Goal: Entertainment & Leisure: Browse casually

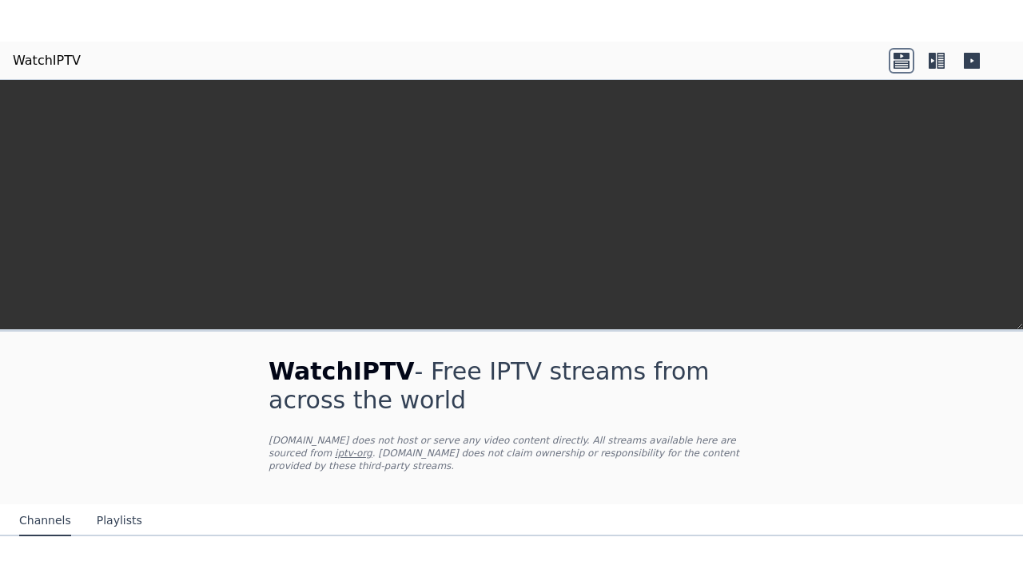
scroll to position [367, 0]
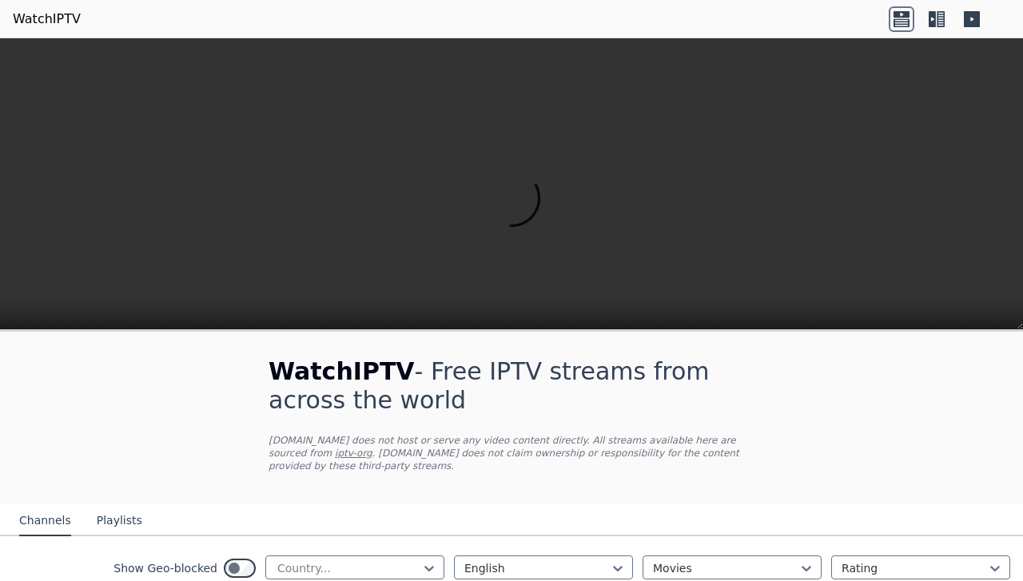
scroll to position [294, 0]
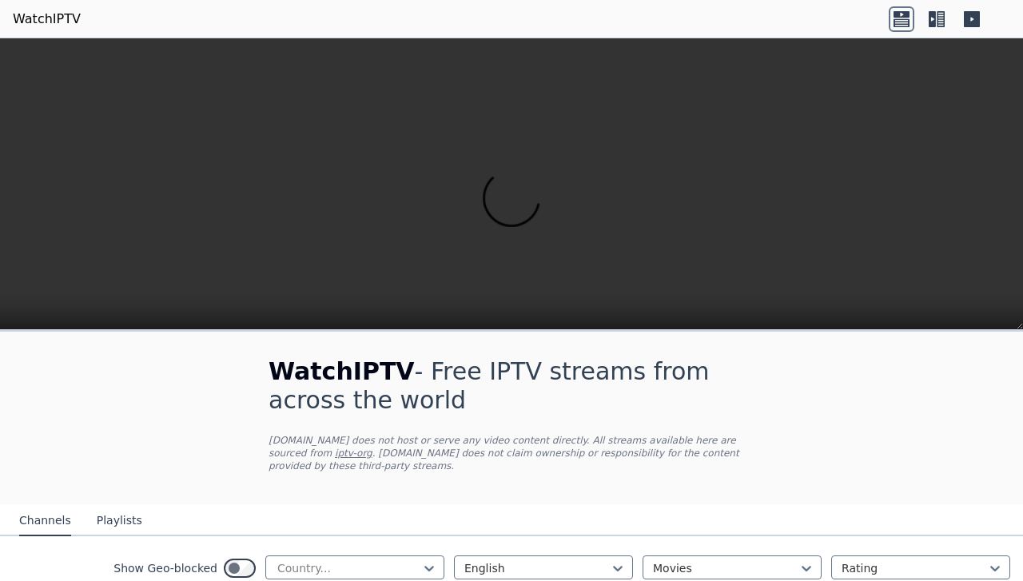
scroll to position [2009, 0]
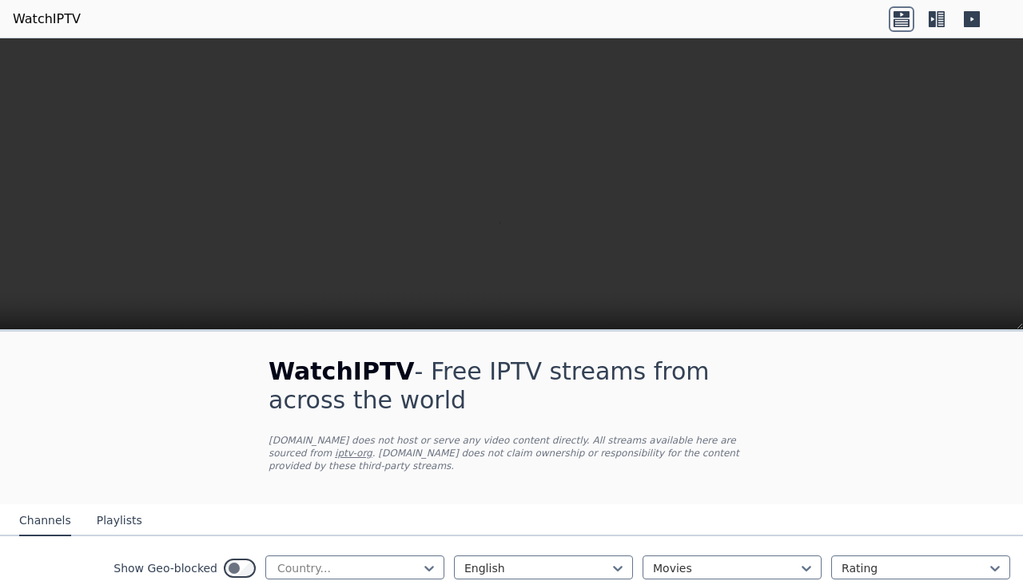
scroll to position [1428, 0]
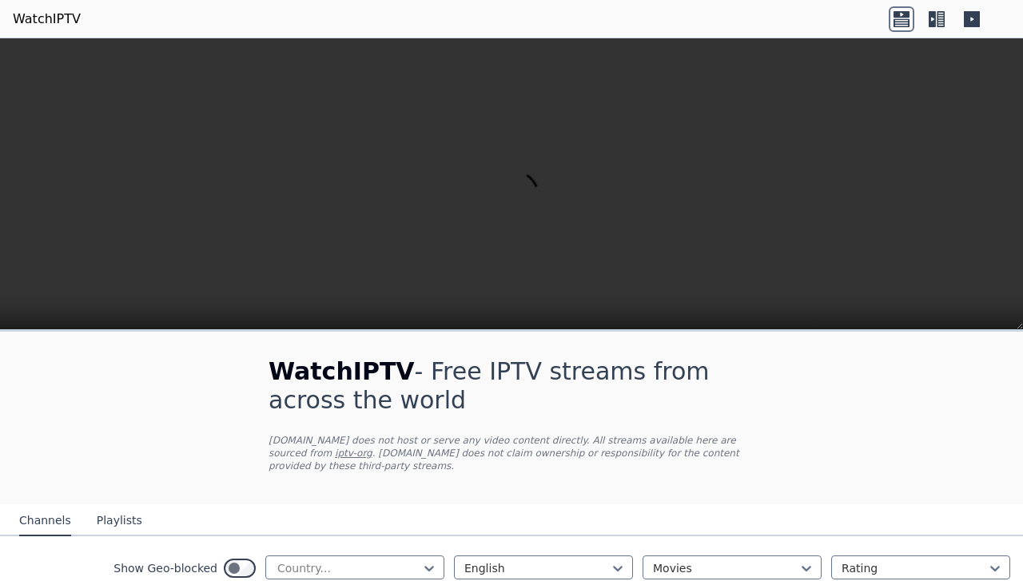
scroll to position [1041, 0]
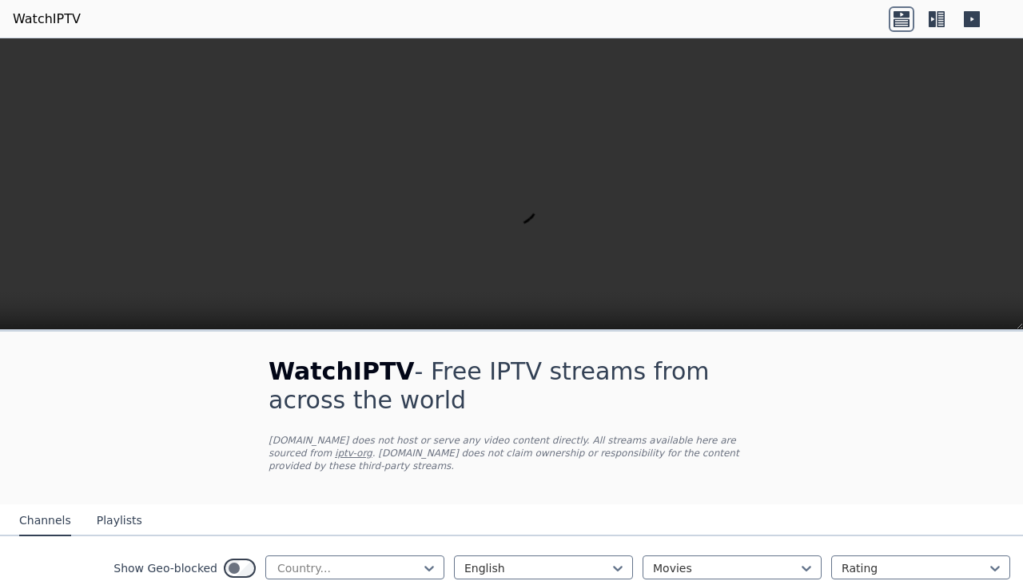
scroll to position [320, 0]
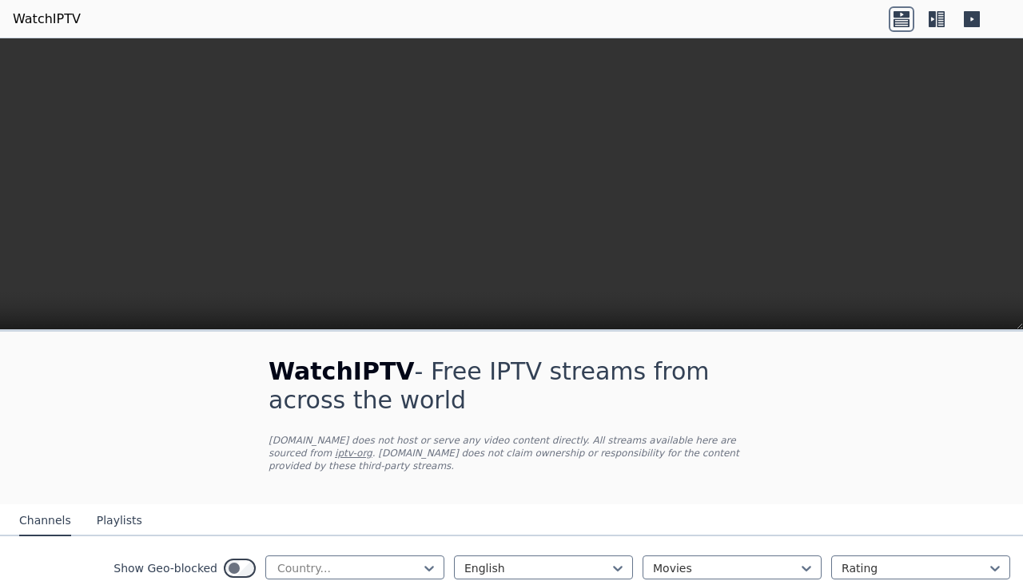
scroll to position [534, 0]
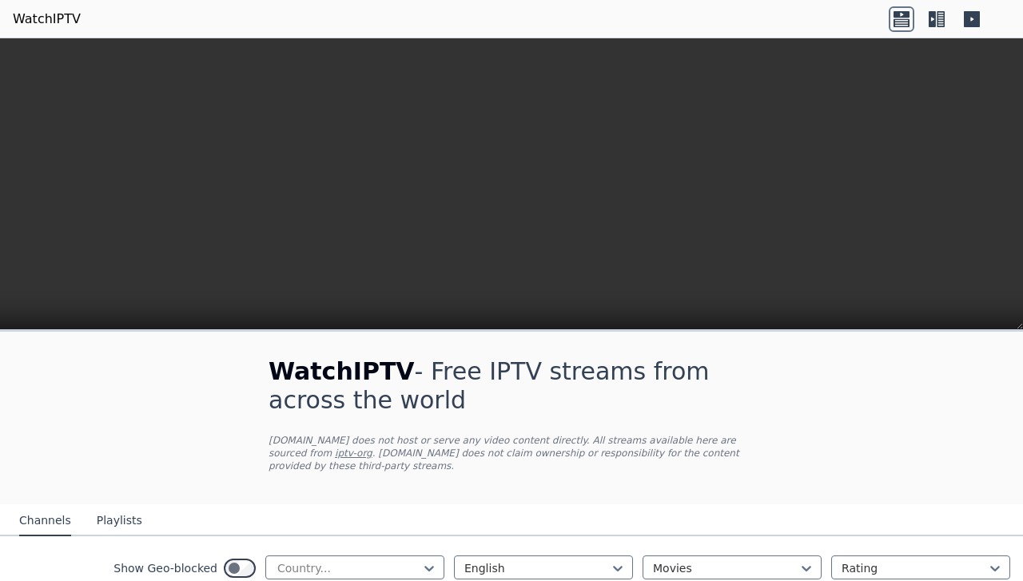
scroll to position [4, 0]
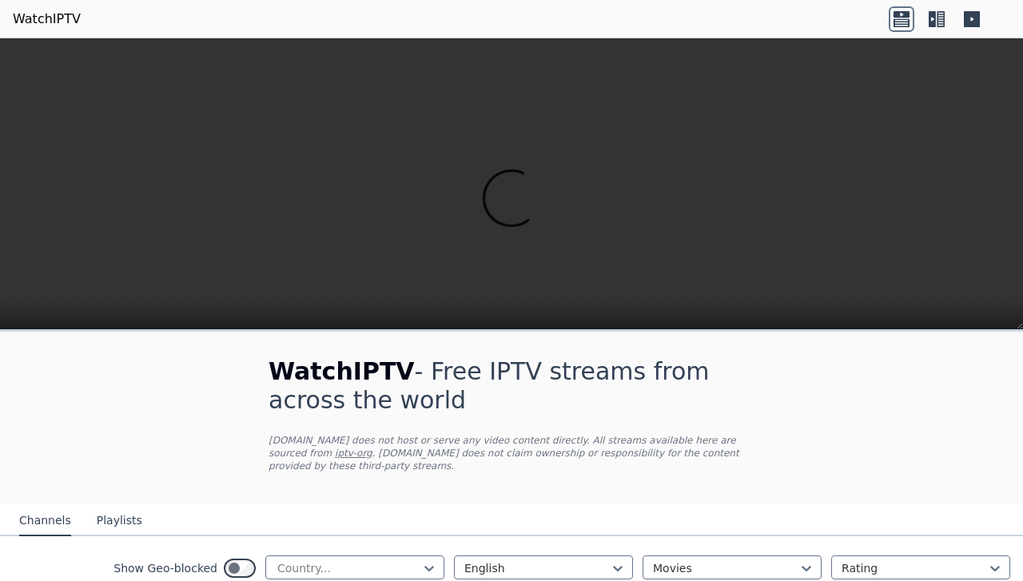
scroll to position [1319, 0]
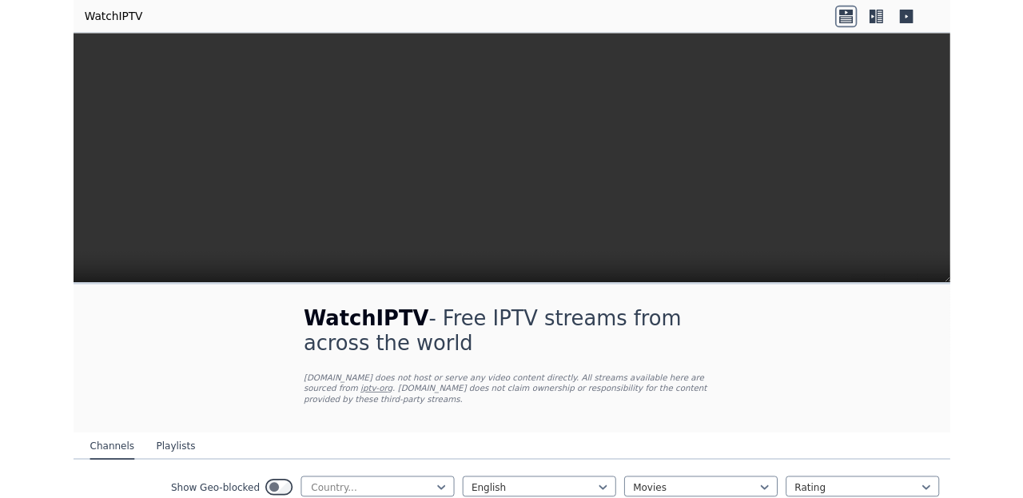
scroll to position [0, 0]
